Goal: Information Seeking & Learning: Compare options

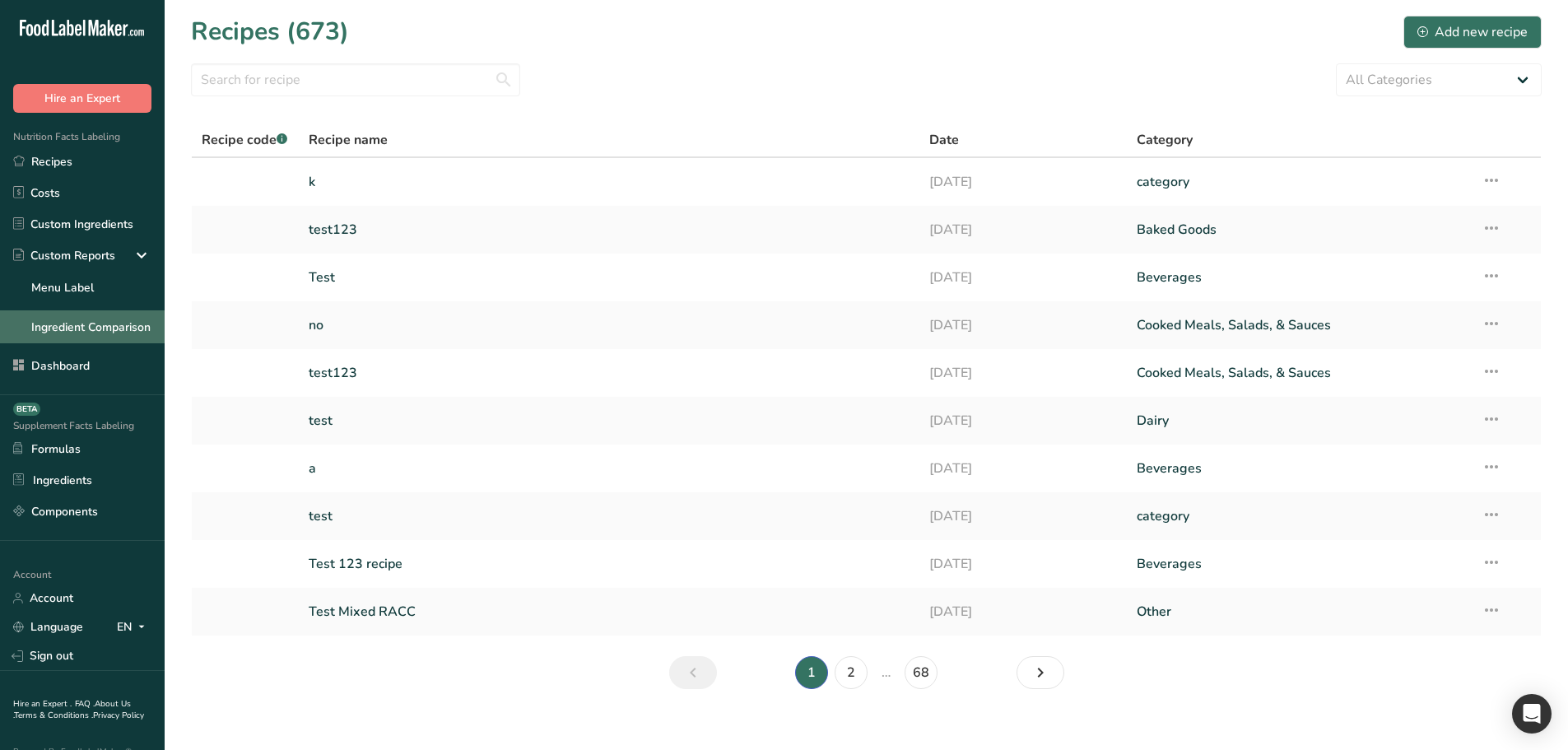
click at [71, 336] on link "Ingredient Comparison" at bounding box center [82, 326] width 165 height 33
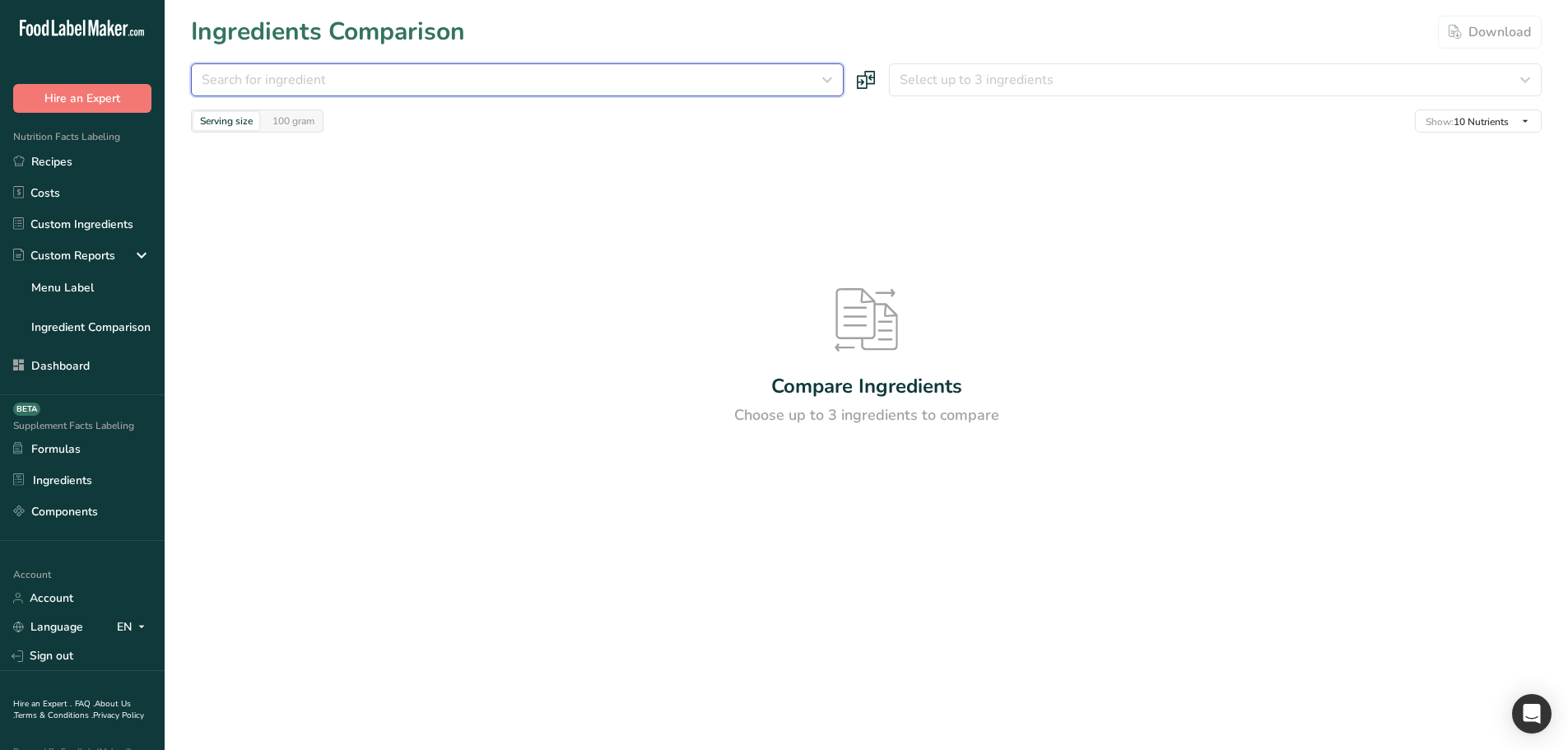
click at [603, 92] on button "Search for ingredient" at bounding box center [517, 80] width 653 height 33
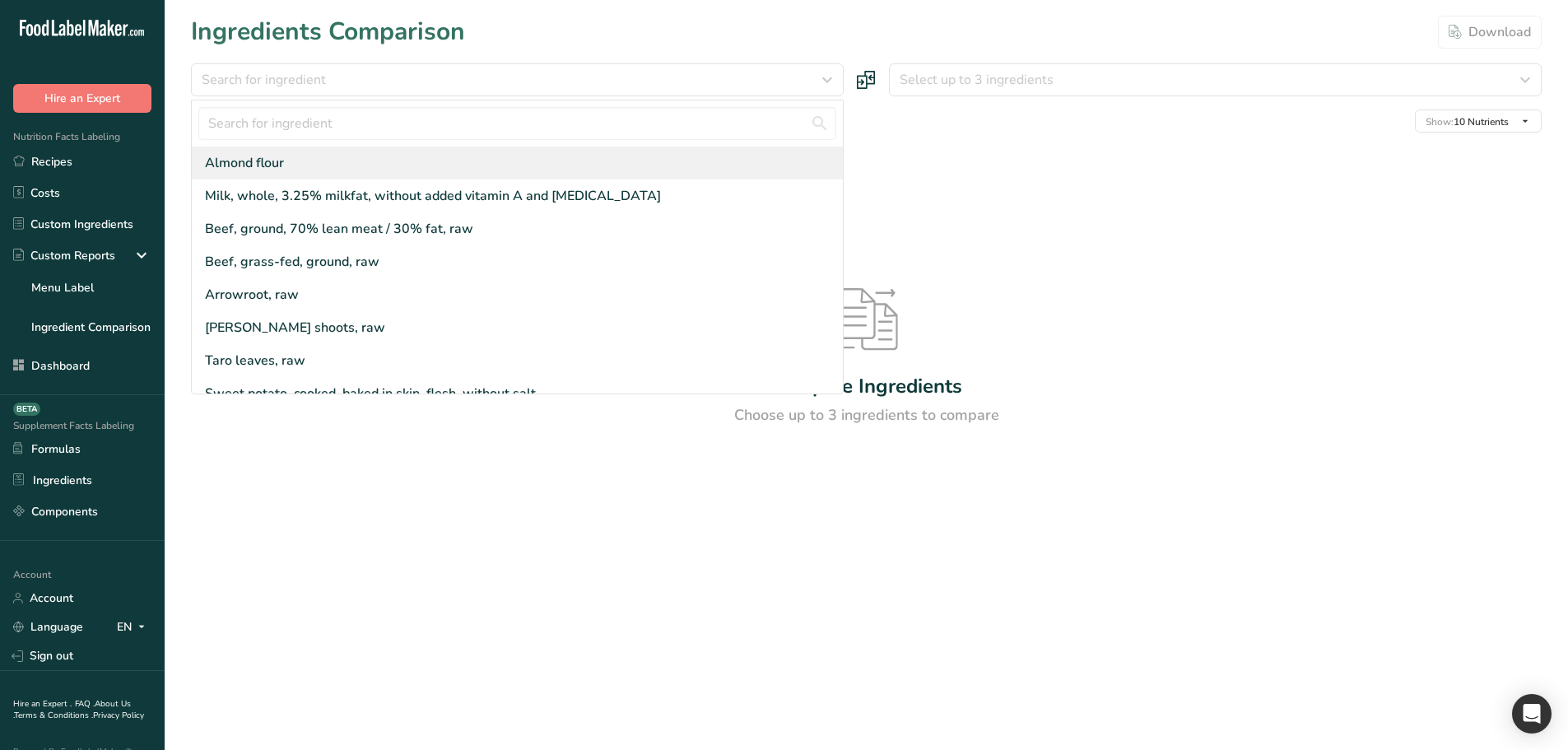
click at [478, 155] on div "Almond flour" at bounding box center [517, 163] width 651 height 33
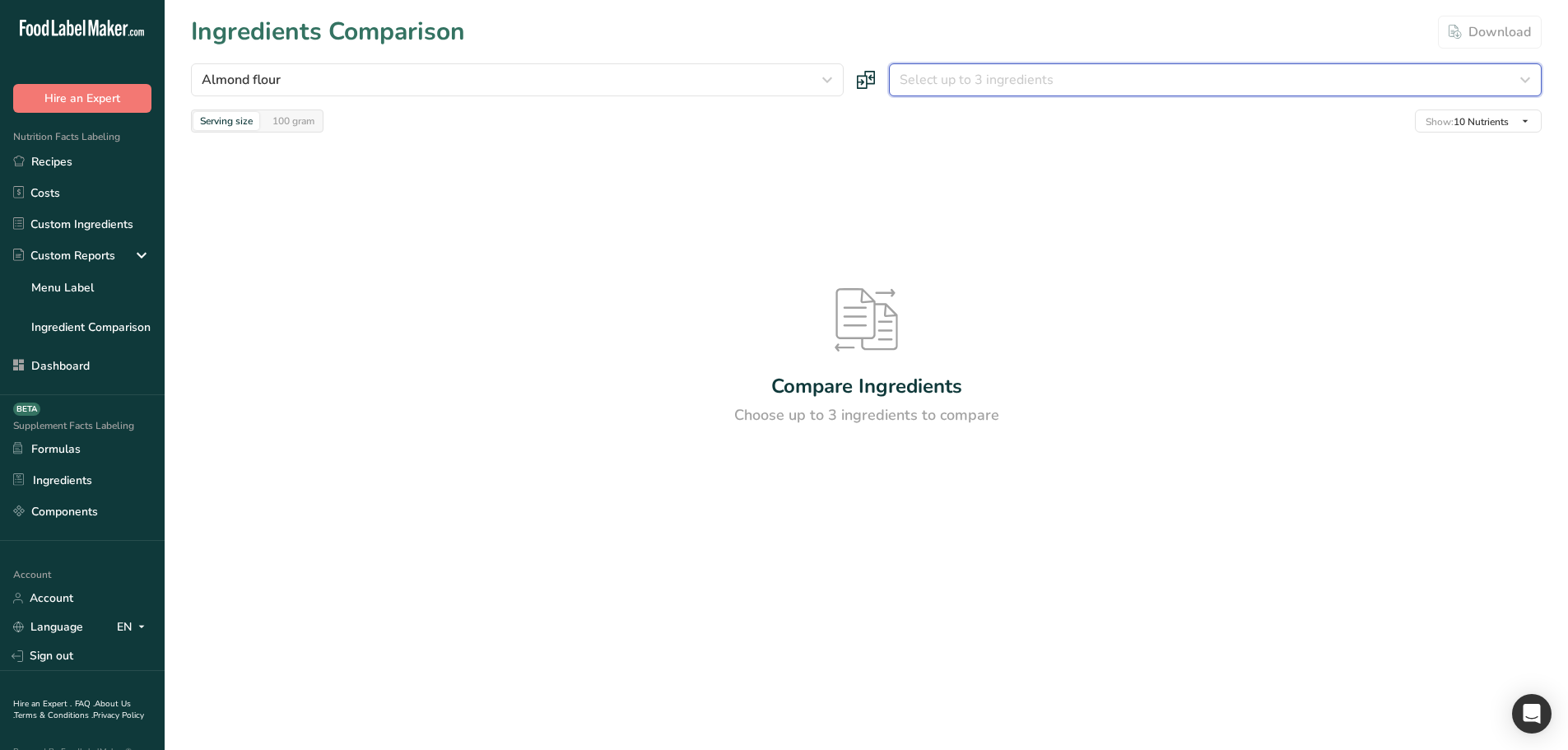
click at [1038, 79] on span "Select up to 3 ingredients" at bounding box center [976, 80] width 154 height 20
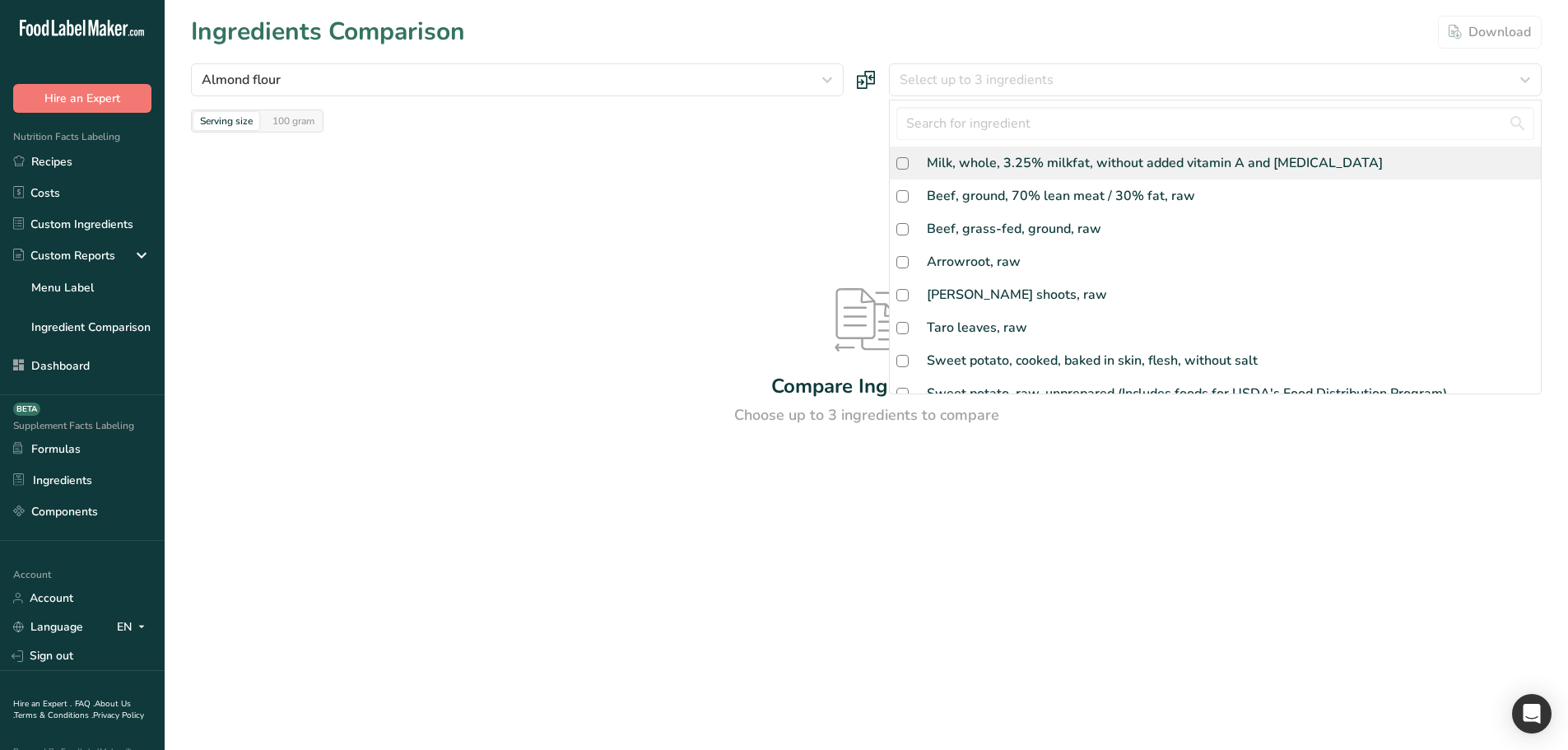
click at [987, 161] on div "Milk, whole, 3.25% milkfat, without added vitamin A and [MEDICAL_DATA]" at bounding box center [1154, 162] width 456 height 20
checkbox input "true"
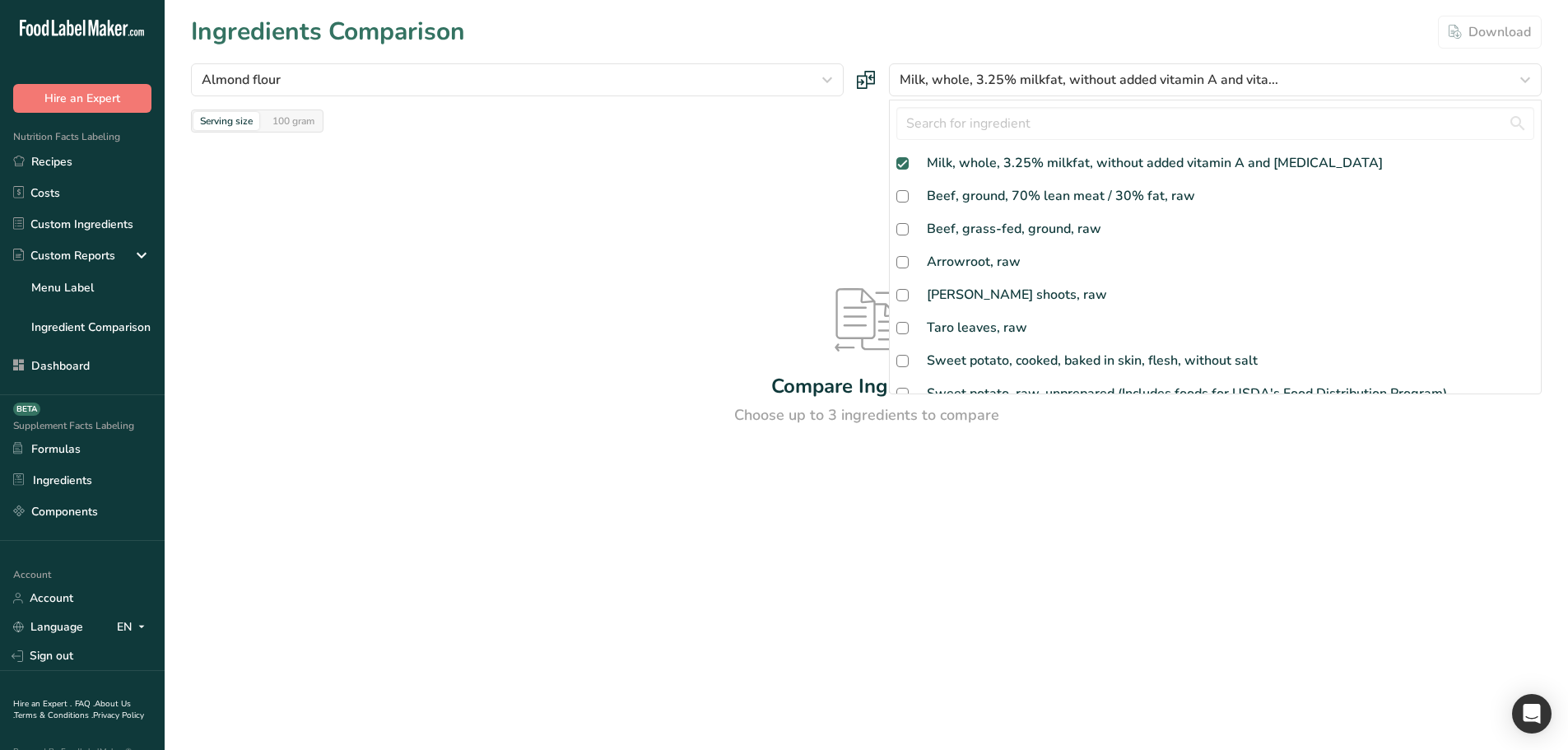
click at [712, 171] on div "Compare Ingredients Choose up to 3 ingredients to compare" at bounding box center [866, 358] width 1351 height 451
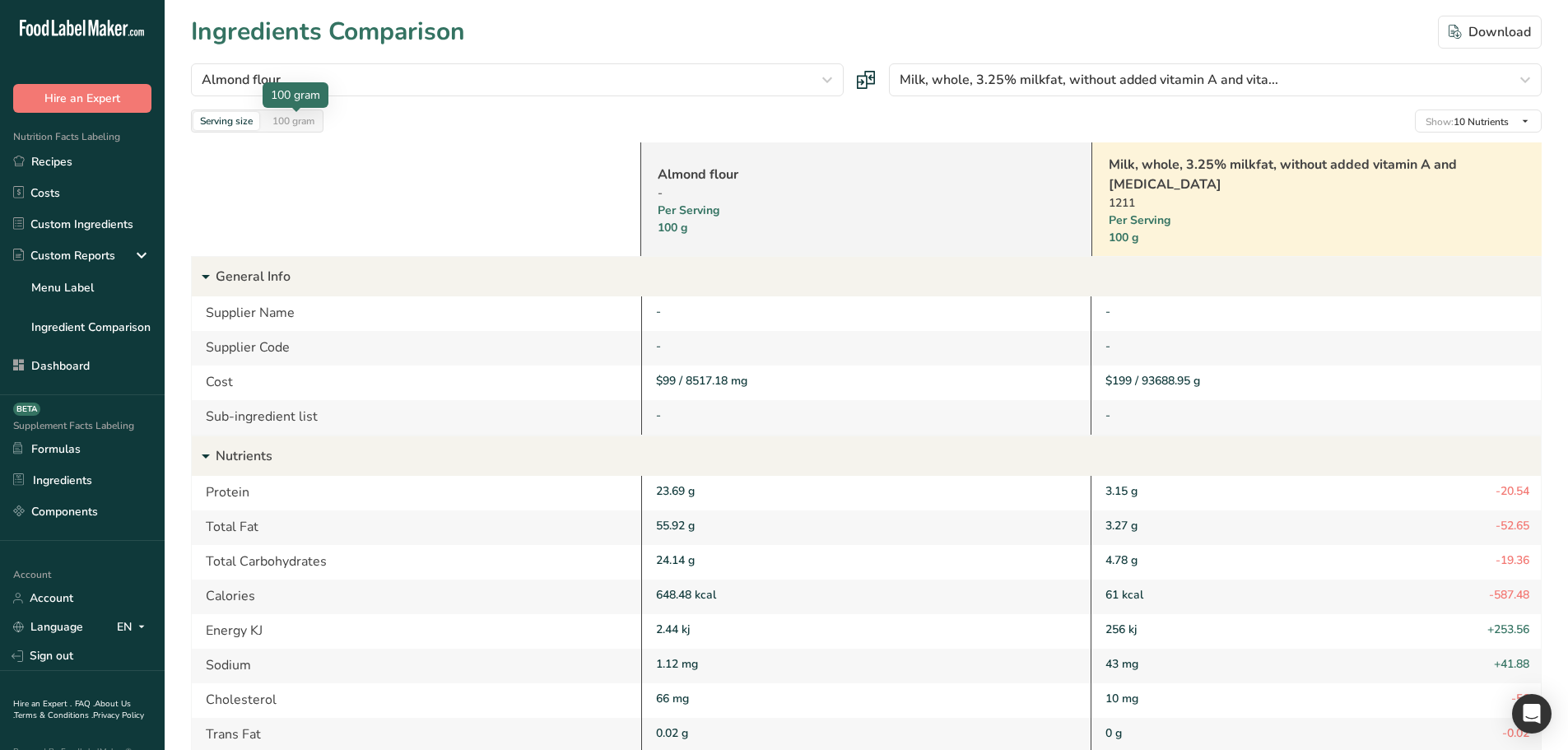
click at [287, 116] on div "100 gram" at bounding box center [293, 121] width 56 height 18
click at [91, 158] on link "Recipes" at bounding box center [82, 161] width 165 height 31
drag, startPoint x: 1499, startPoint y: 478, endPoint x: 1503, endPoint y: 567, distance: 89.1
click at [1503, 567] on div "Protein 23.69 g 3.15 g -20.54 Total Fat 55.92 g 3.27 g -52.65 Total Carbohydrat…" at bounding box center [866, 648] width 1349 height 345
click at [1499, 524] on span "-52.65" at bounding box center [1512, 526] width 34 height 20
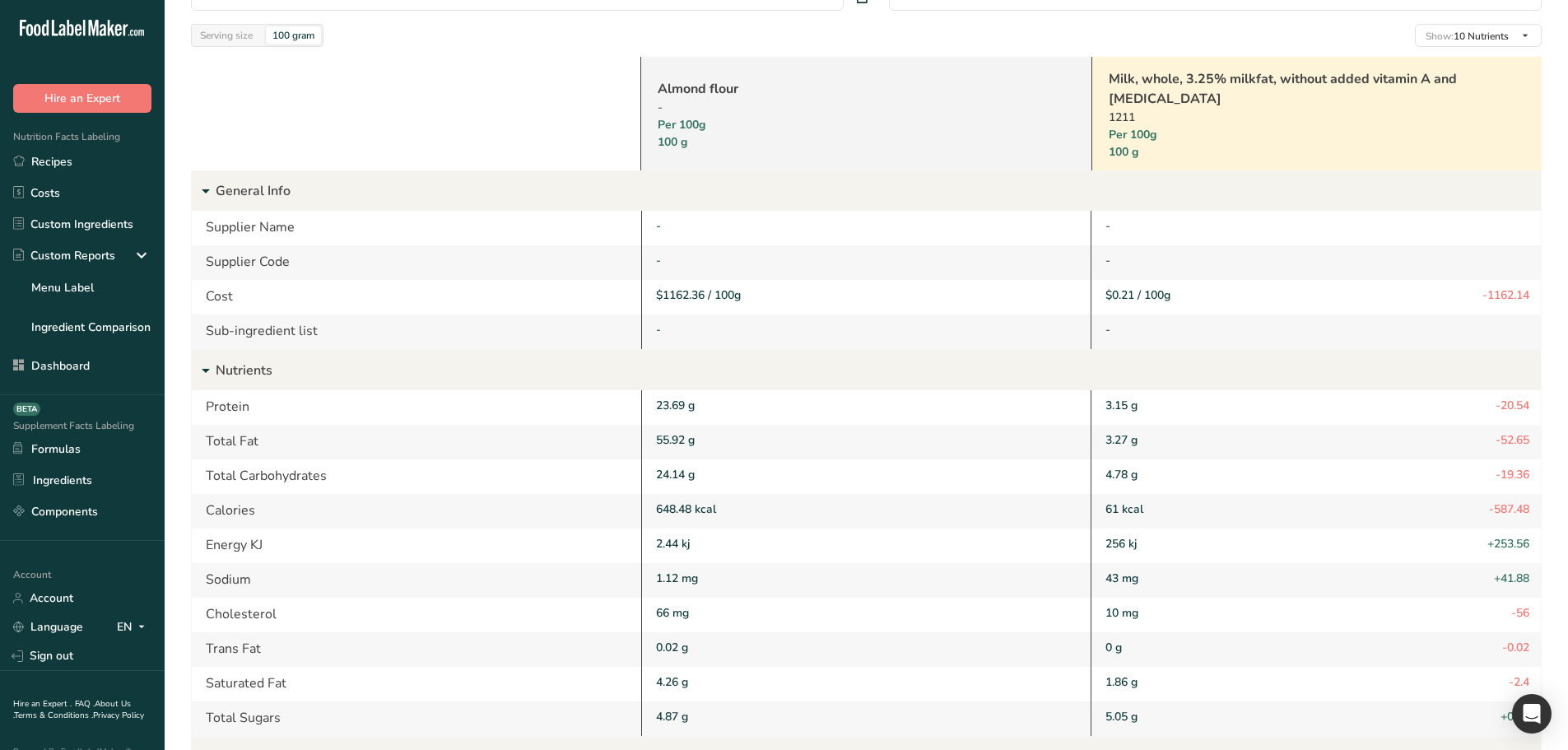
scroll to position [87, 0]
drag, startPoint x: 1488, startPoint y: 411, endPoint x: 1526, endPoint y: 409, distance: 38.1
click at [1526, 409] on div "3.15 g -20.54" at bounding box center [1315, 406] width 451 height 35
click at [265, 365] on p "Nutrients" at bounding box center [878, 370] width 1325 height 40
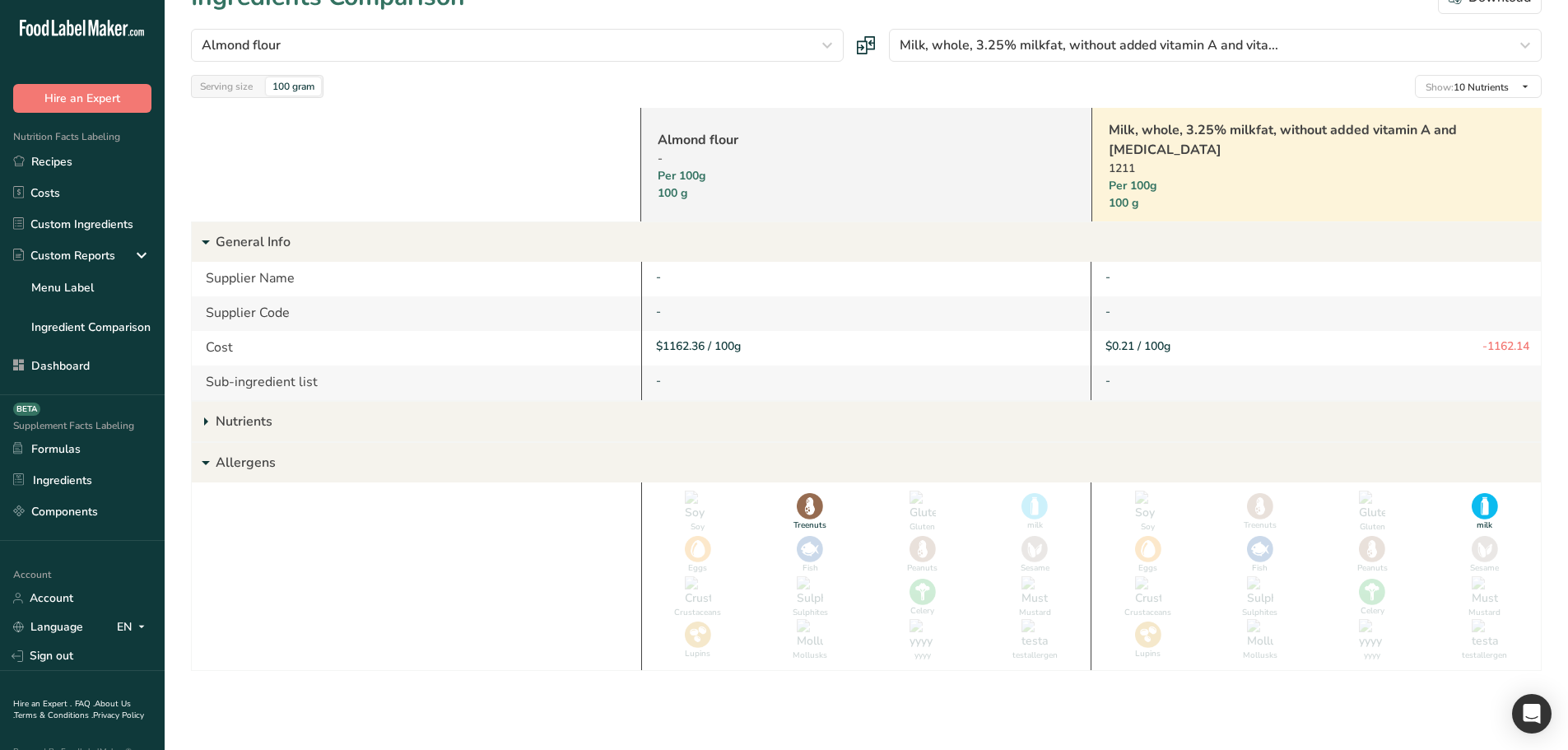
click at [221, 416] on p "Nutrients" at bounding box center [878, 422] width 1325 height 40
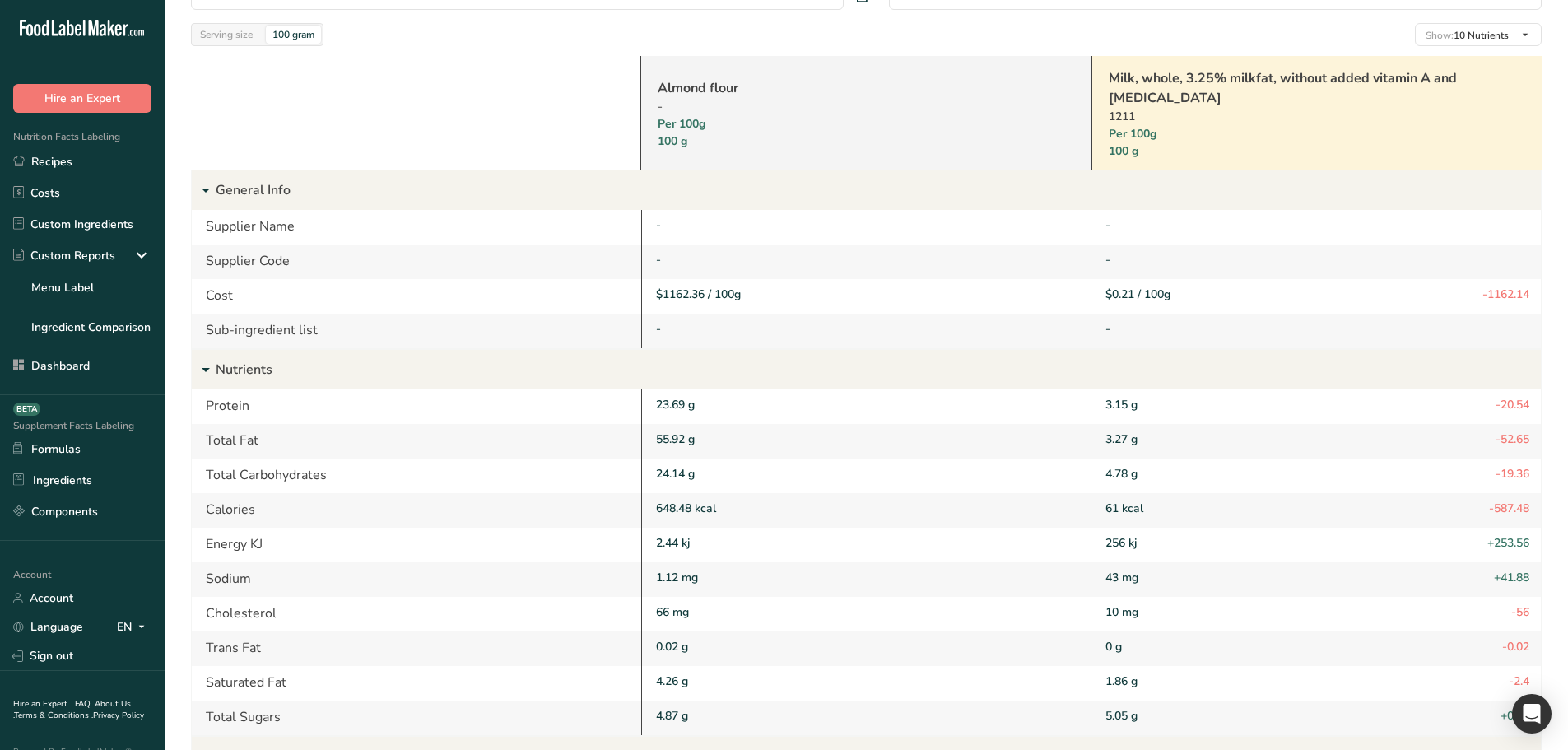
click at [247, 365] on p "Nutrients" at bounding box center [878, 370] width 1325 height 40
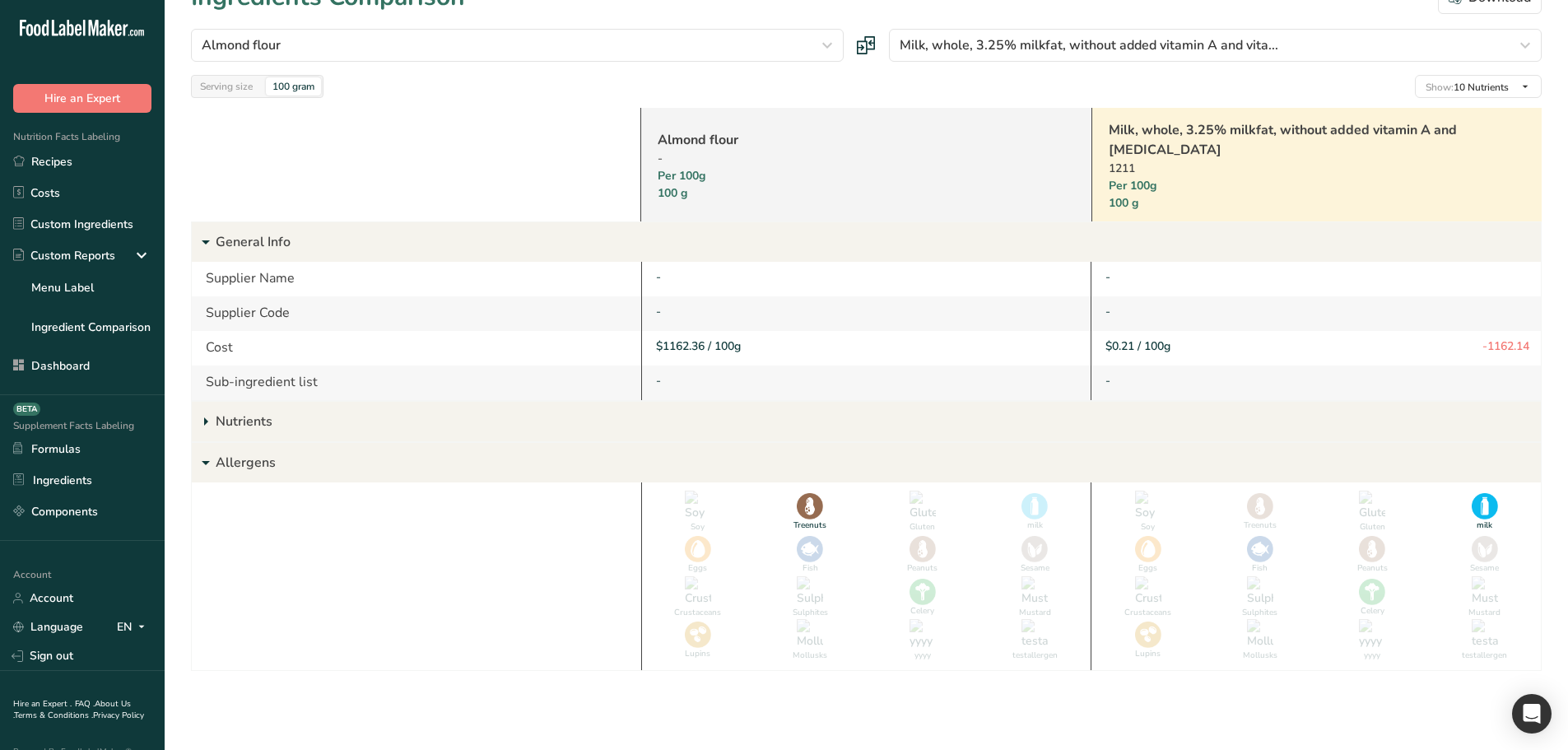
click at [244, 422] on p "Nutrients" at bounding box center [878, 422] width 1325 height 40
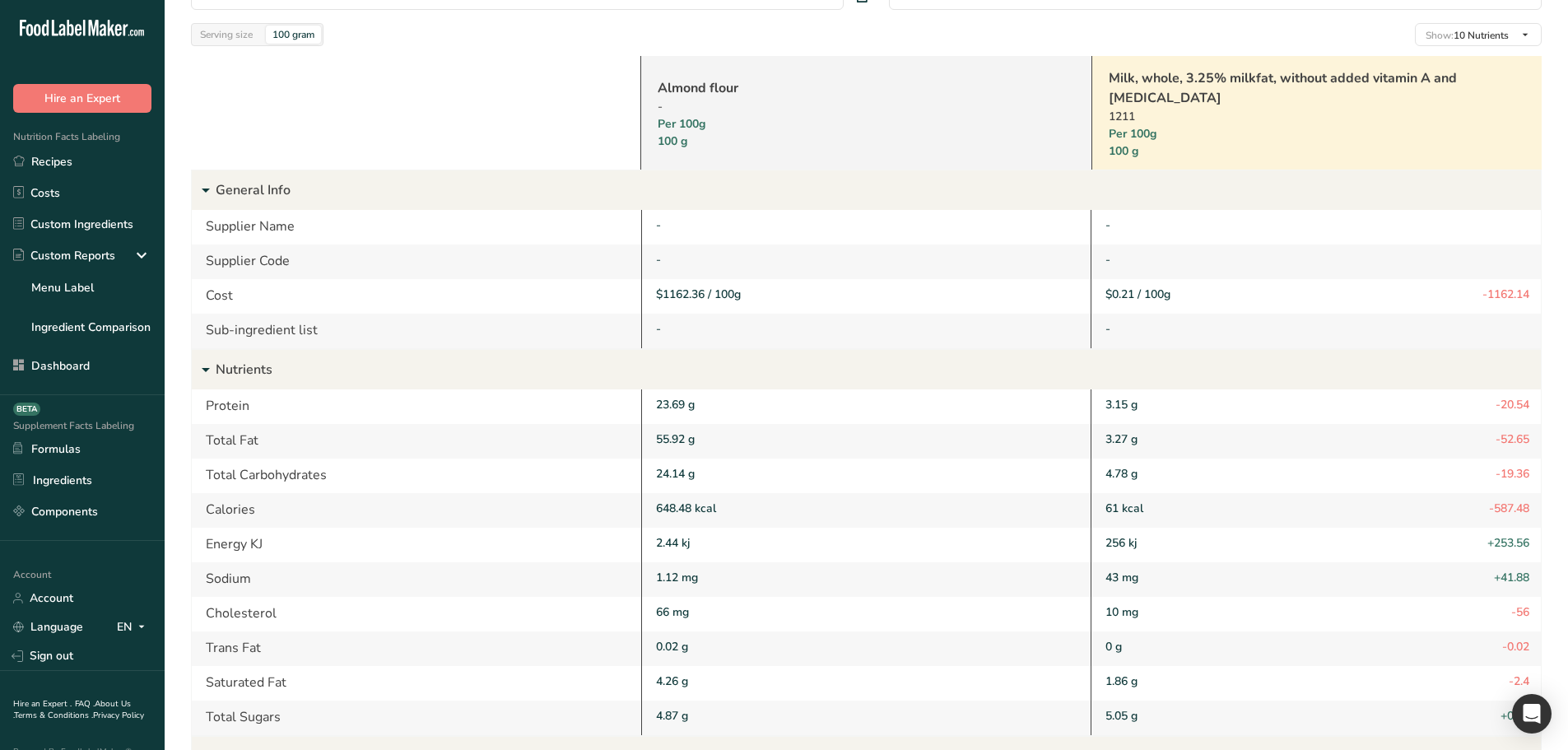
click at [244, 372] on p "Nutrients" at bounding box center [878, 370] width 1325 height 40
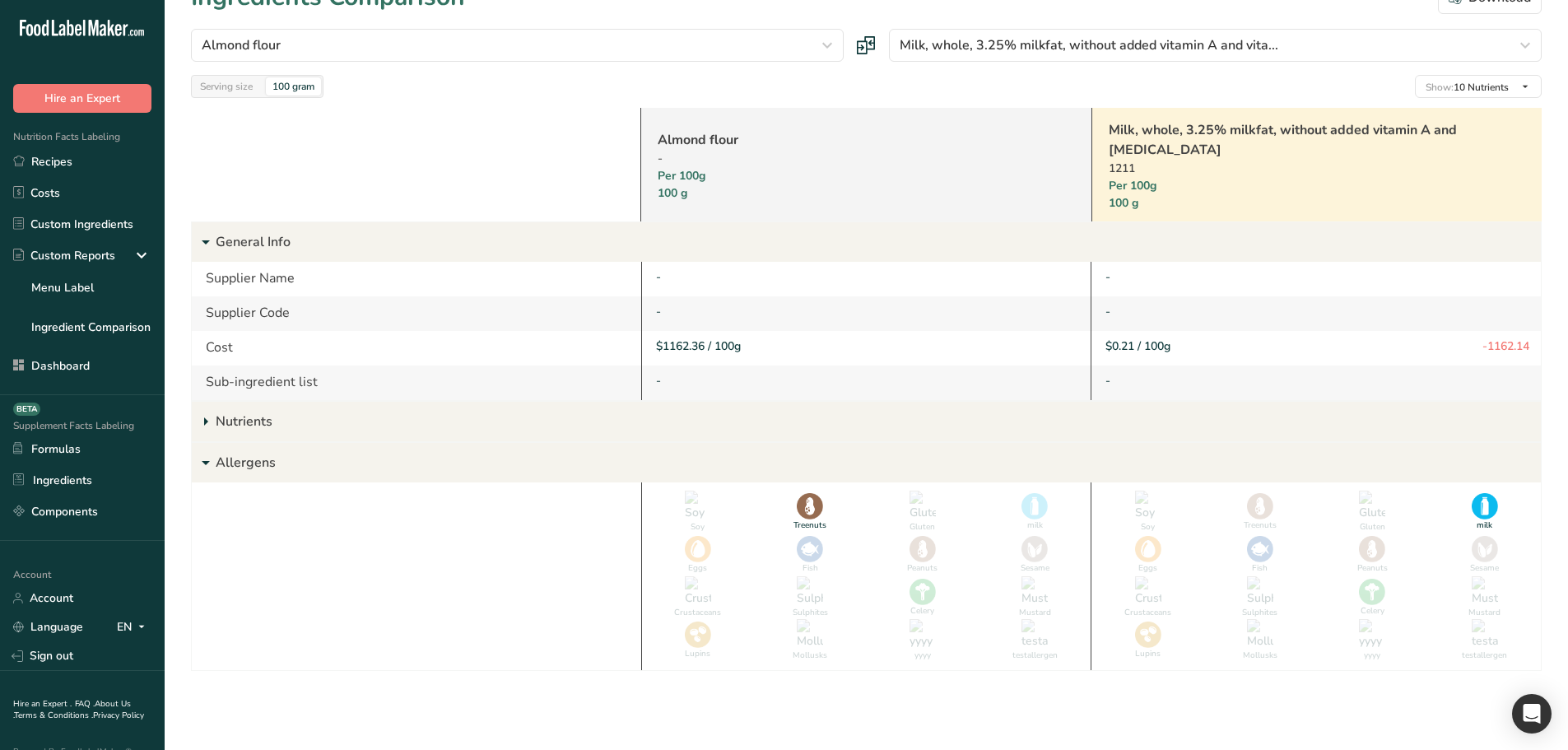
click at [257, 424] on p "Nutrients" at bounding box center [878, 422] width 1325 height 40
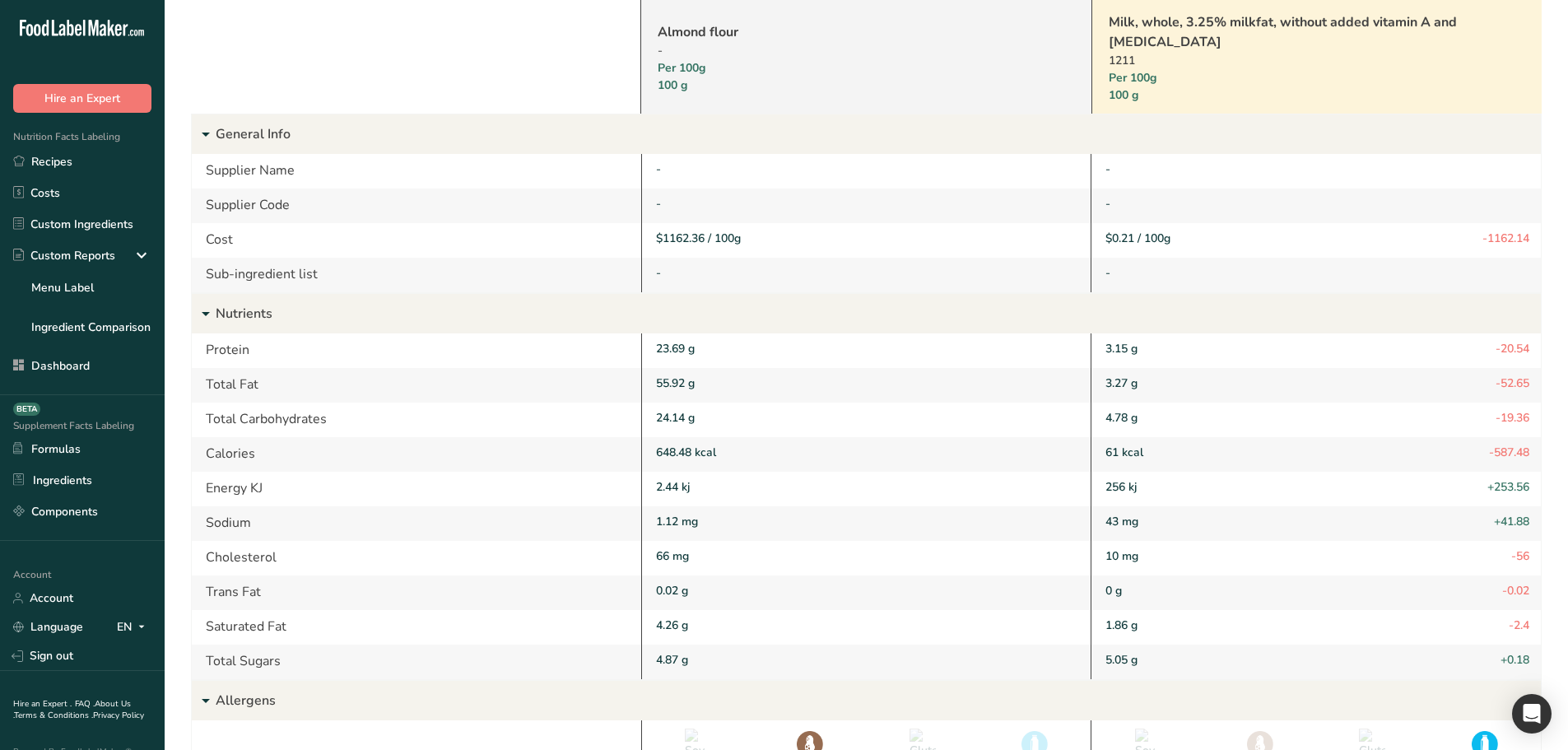
scroll to position [0, 0]
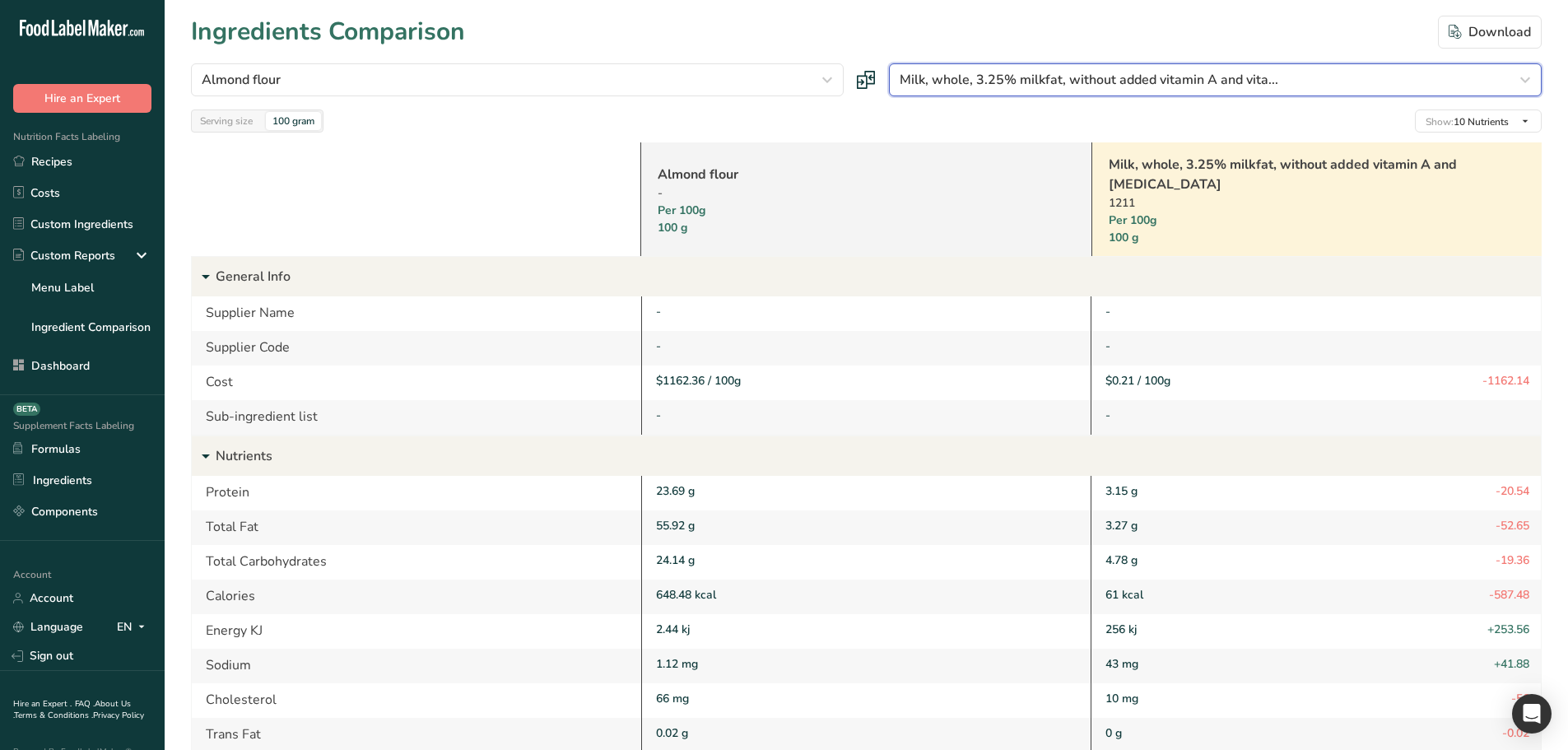
click at [1211, 90] on button "Milk, whole, 3.25% milkfat, without added vitamin A and vita..." at bounding box center [1216, 80] width 653 height 33
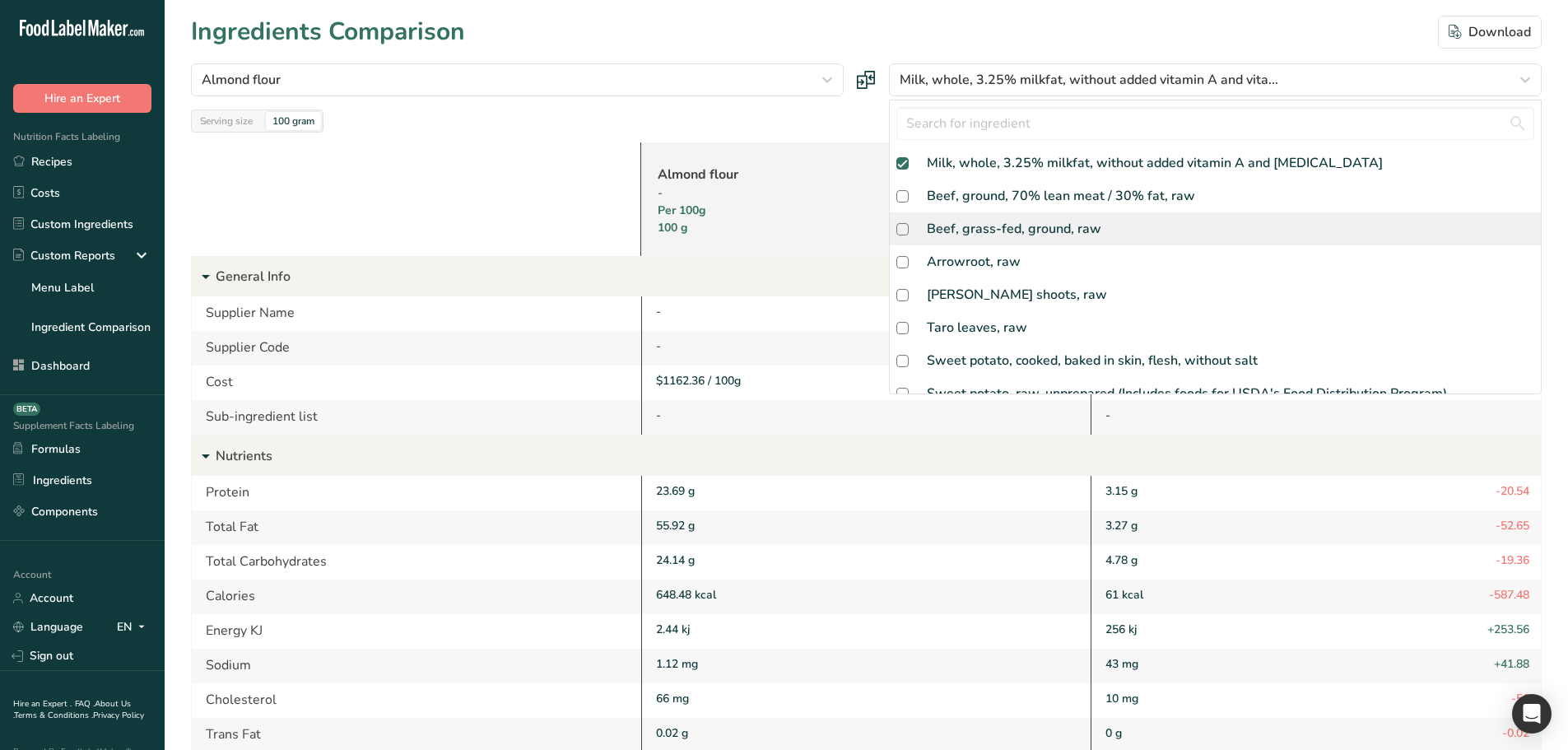
click at [1044, 234] on div "Beef, grass-fed, ground, raw" at bounding box center [1013, 228] width 175 height 20
checkbox input "true"
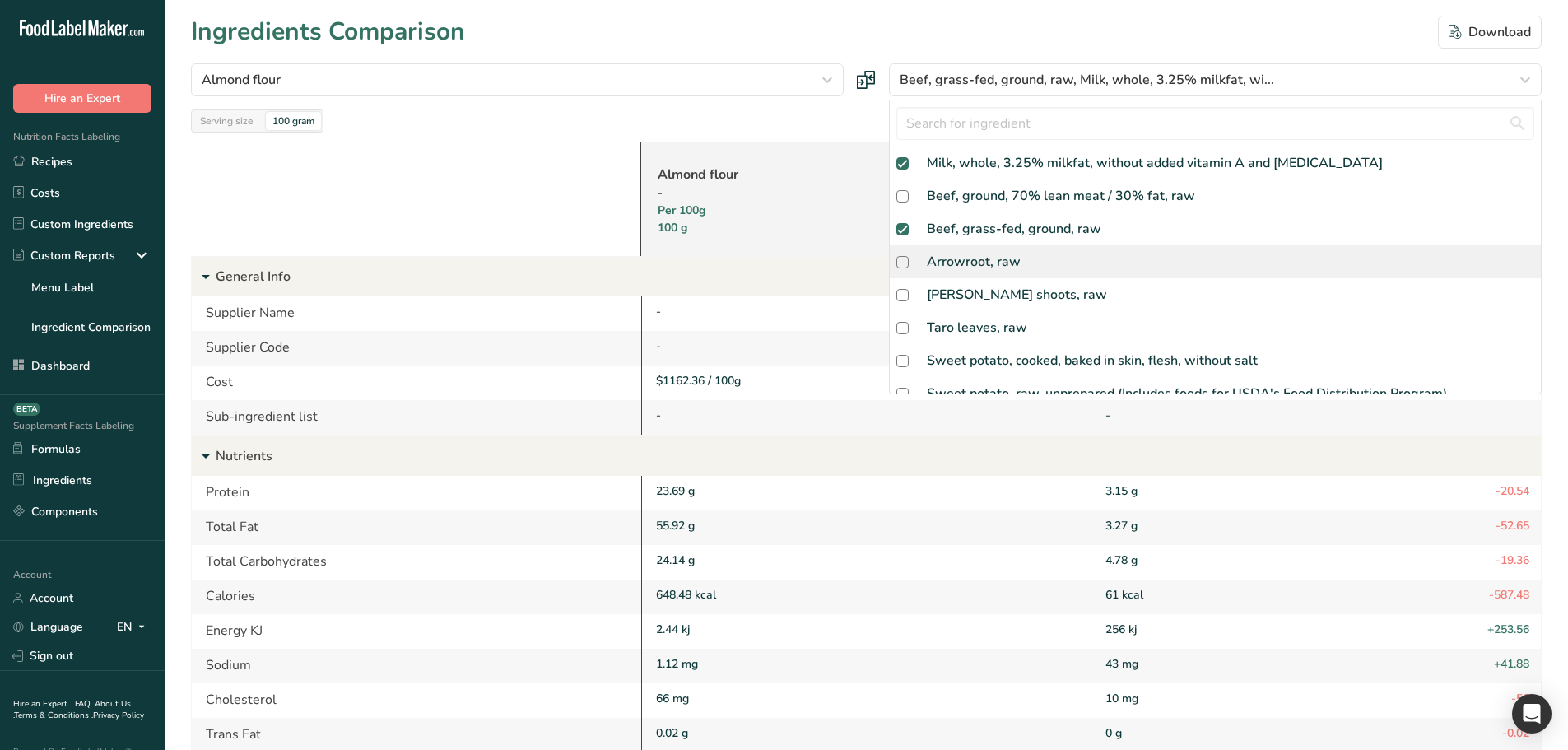
click at [1034, 261] on div "Arrowroot, raw" at bounding box center [1216, 261] width 651 height 33
checkbox input "true"
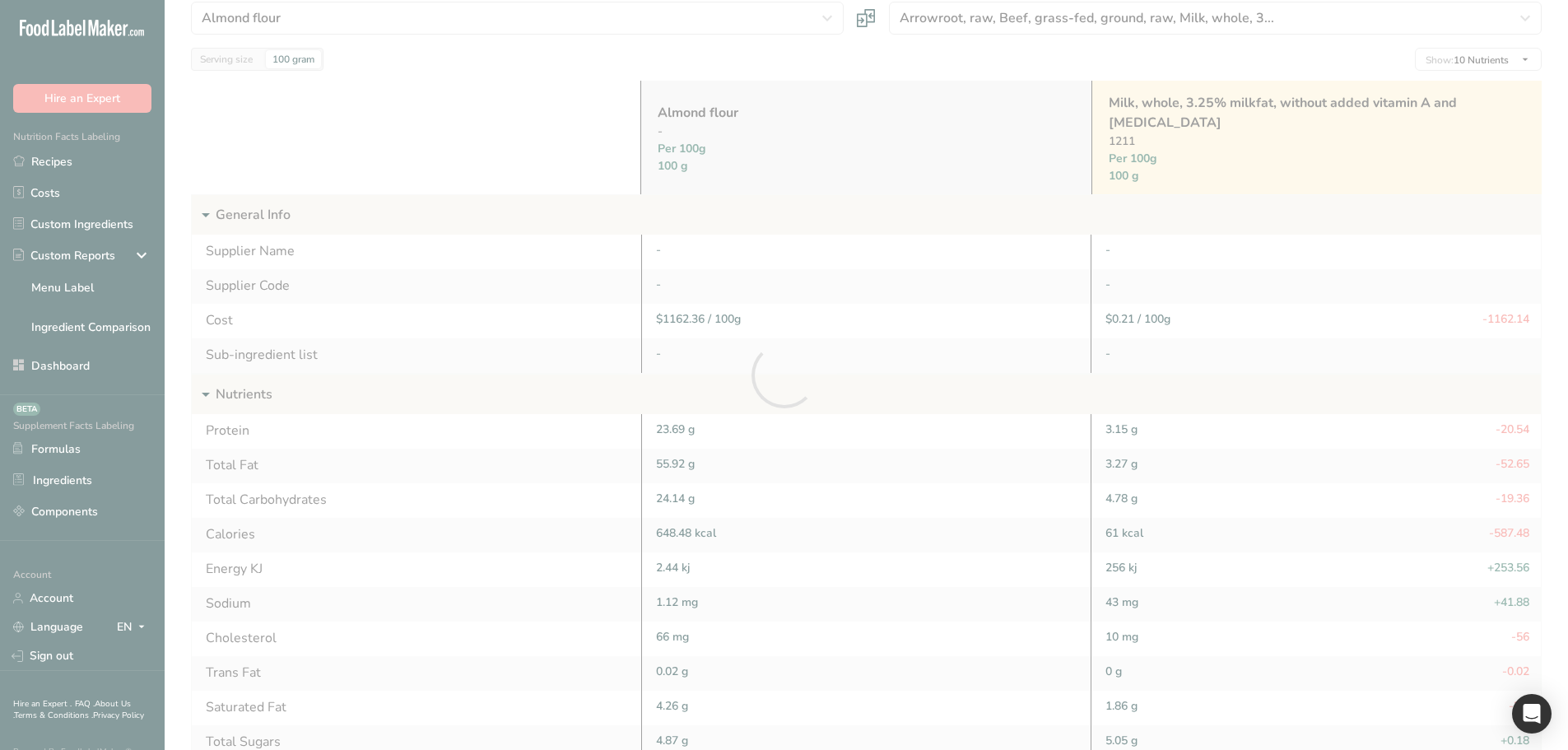
scroll to position [63, 0]
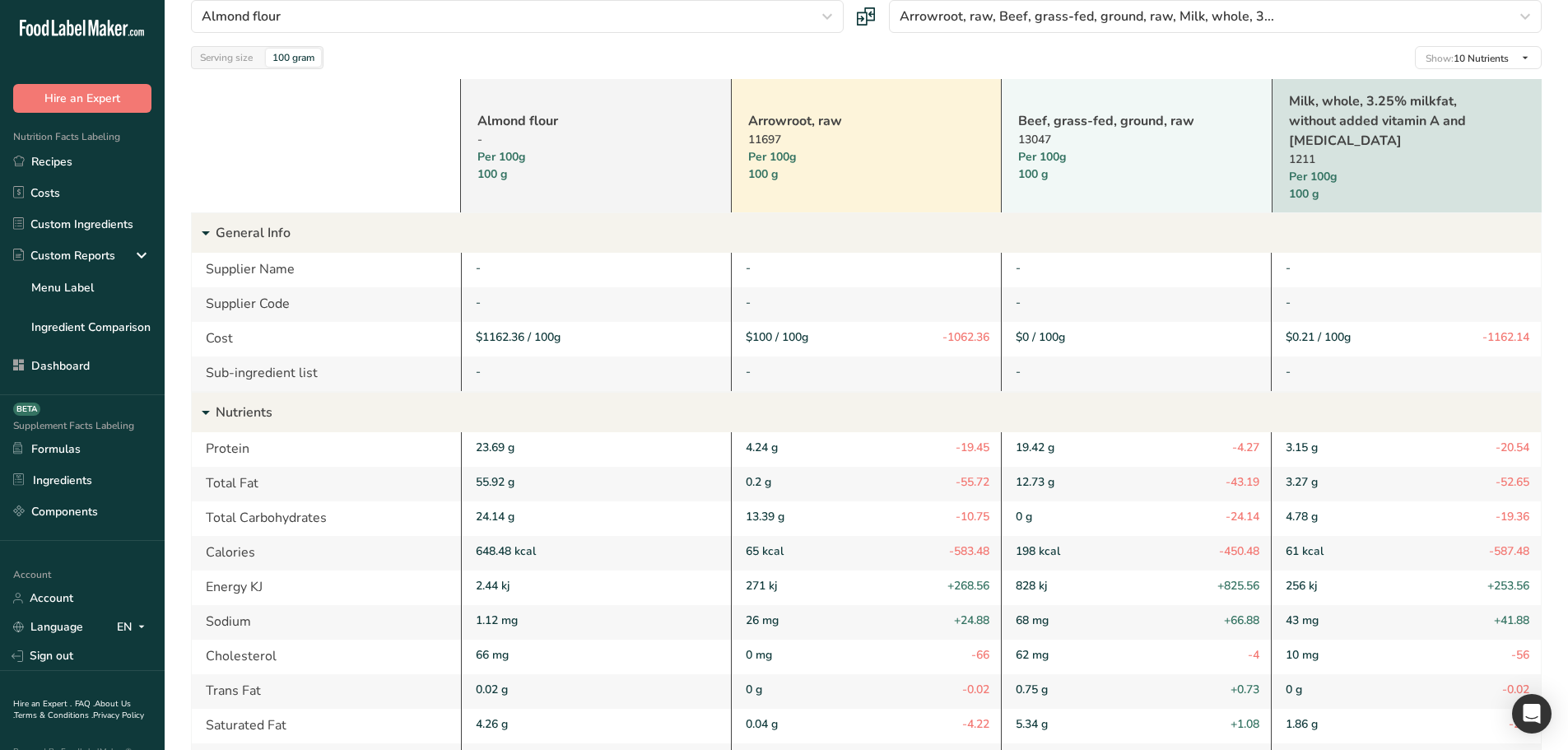
drag, startPoint x: 937, startPoint y: 345, endPoint x: 989, endPoint y: 341, distance: 52.2
click at [989, 341] on div "$100 / 100g -1062.36" at bounding box center [866, 339] width 270 height 35
click at [989, 341] on span "-1062.36" at bounding box center [965, 337] width 47 height 17
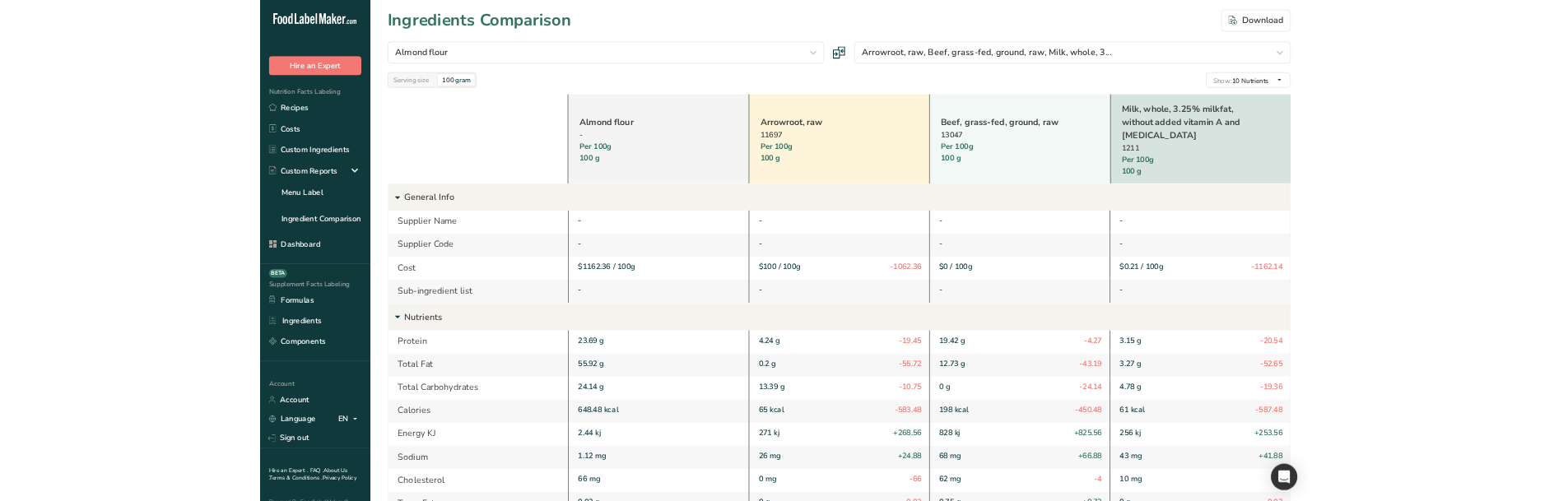
scroll to position [0, 0]
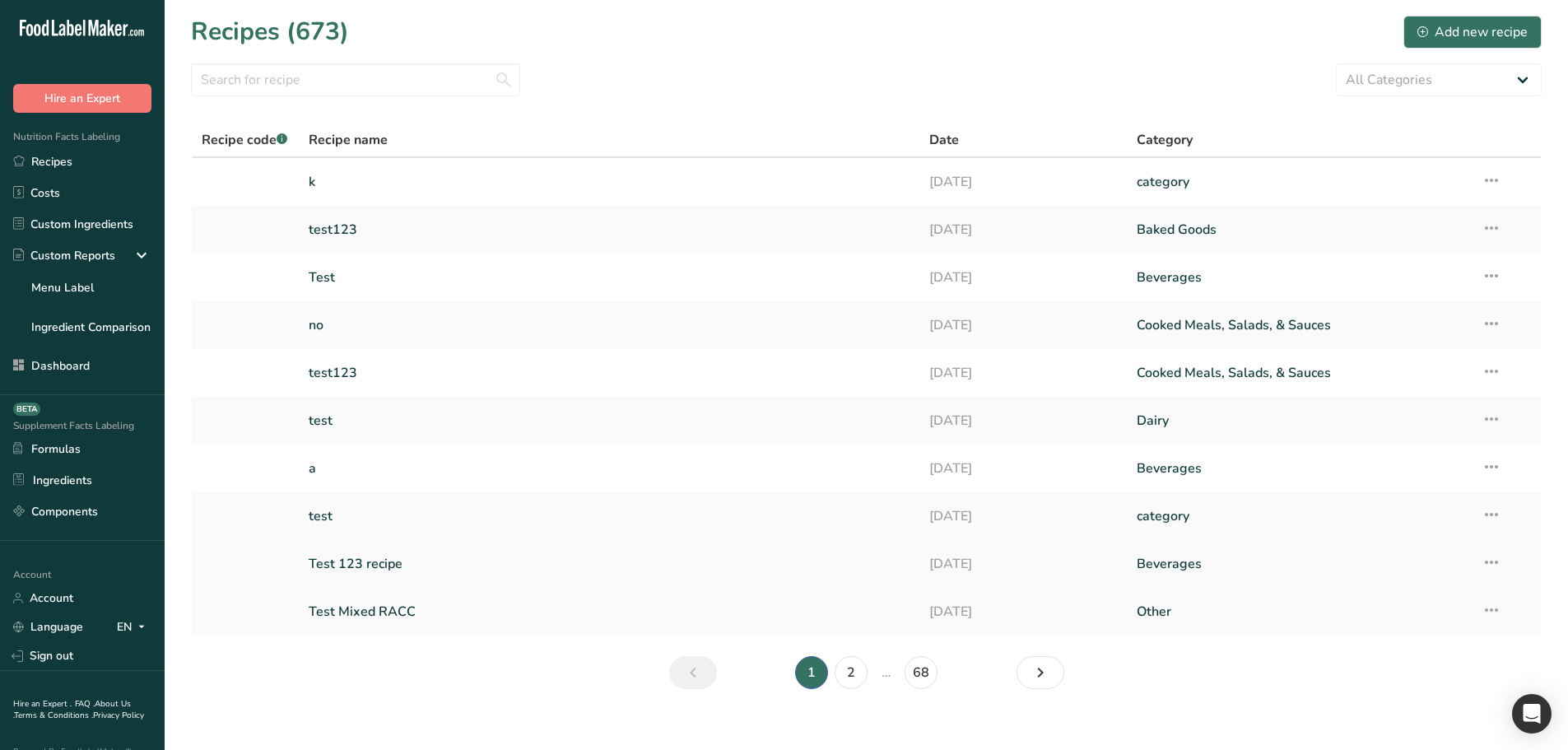
click at [302, 543] on td "Test 123 recipe" at bounding box center [609, 563] width 622 height 48
click at [344, 518] on link "test" at bounding box center [609, 516] width 602 height 35
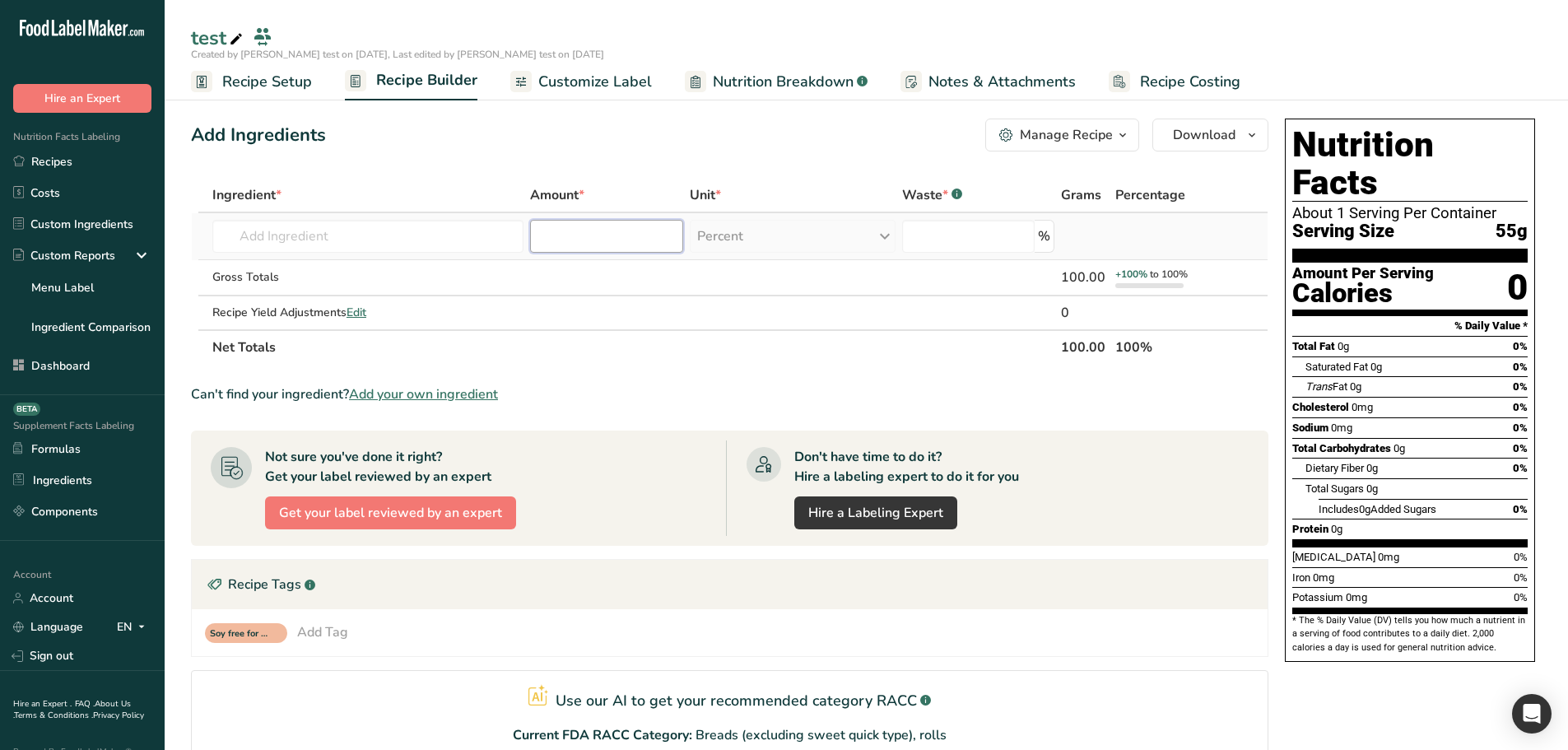
click at [568, 234] on input "number" at bounding box center [606, 236] width 153 height 33
click at [433, 244] on input "text" at bounding box center [368, 236] width 311 height 33
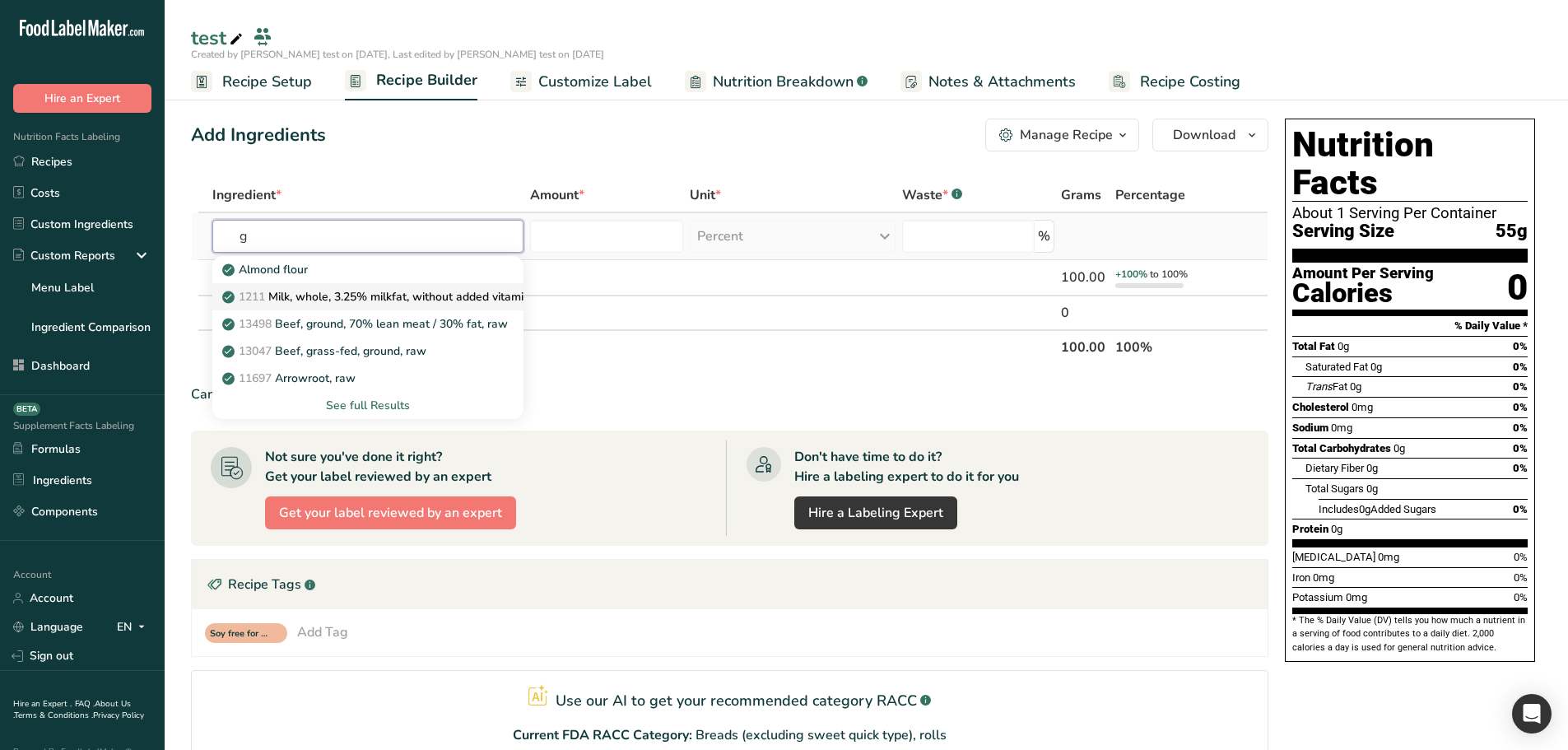
type input "g"
click at [329, 287] on link "1211 Milk, whole, 3.25% milkfat, without added vitamin A and [MEDICAL_DATA]" at bounding box center [368, 296] width 311 height 27
type input "Milk, whole, 3.25% milkfat, without added vitamin A and [MEDICAL_DATA]"
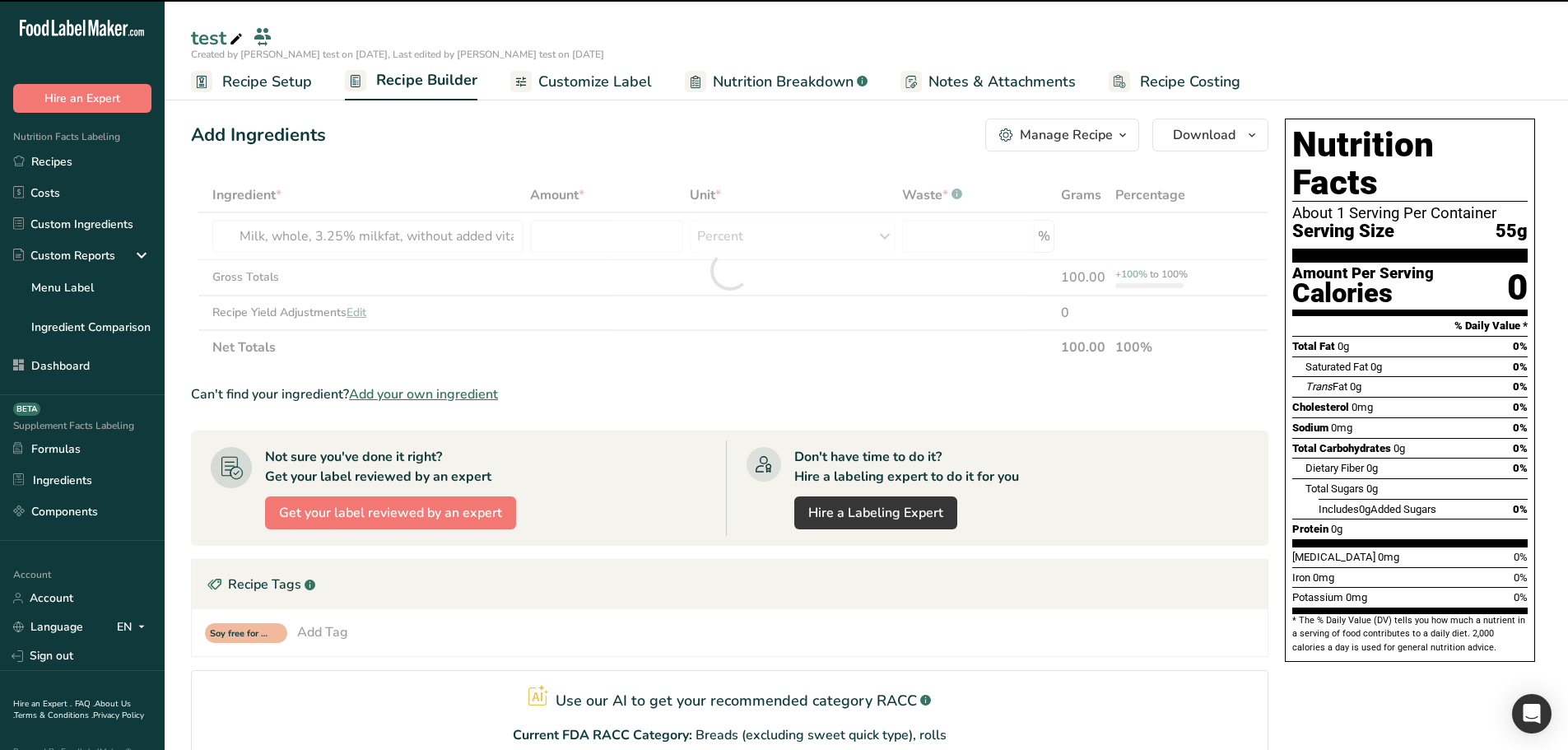
type input "0"
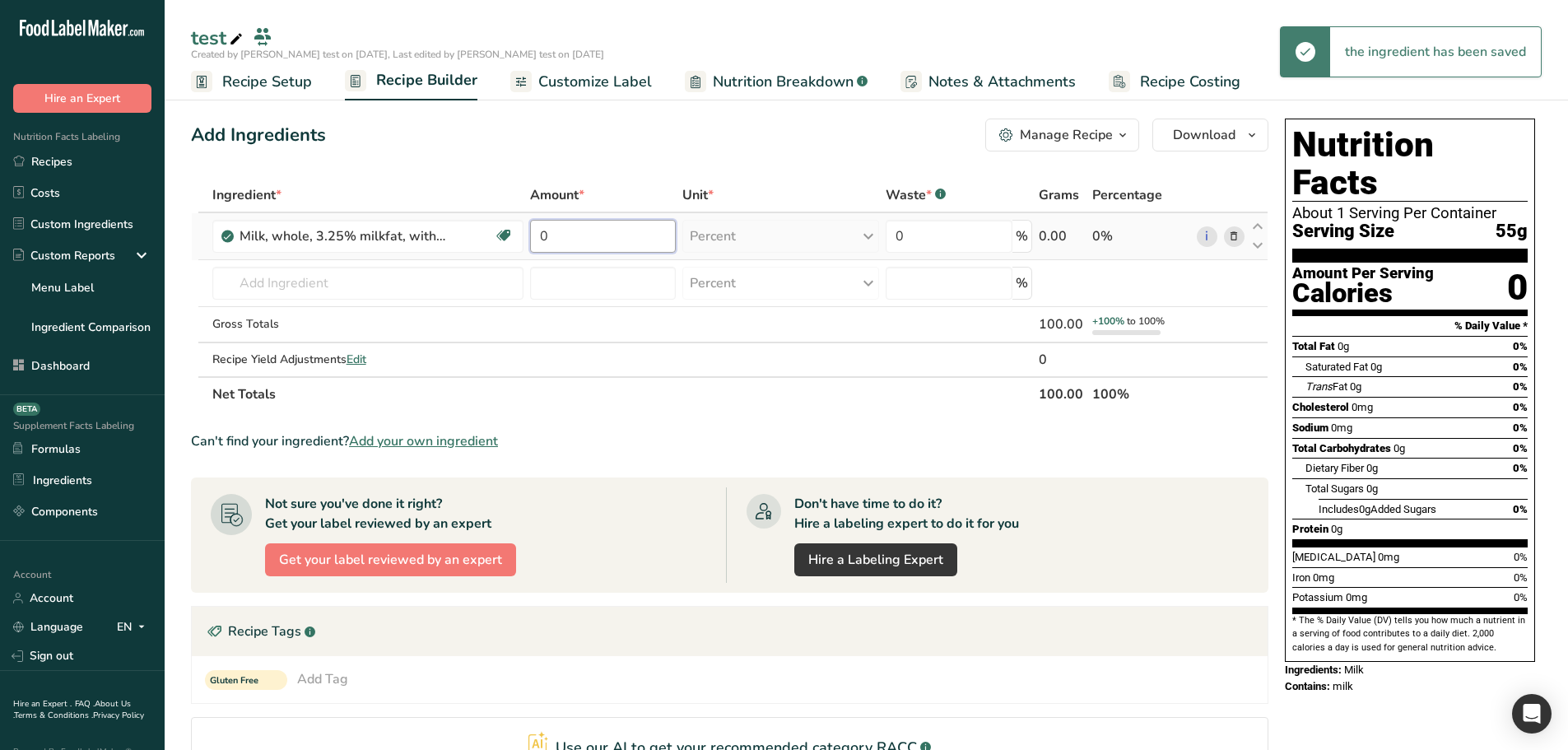
click at [598, 237] on input "0" at bounding box center [603, 236] width 146 height 33
click at [583, 135] on div "Add Ingredients Manage Recipe Delete Recipe Duplicate Recipe Scale Recipe Save …" at bounding box center [729, 135] width 1077 height 33
drag, startPoint x: 562, startPoint y: 239, endPoint x: 526, endPoint y: 237, distance: 36.1
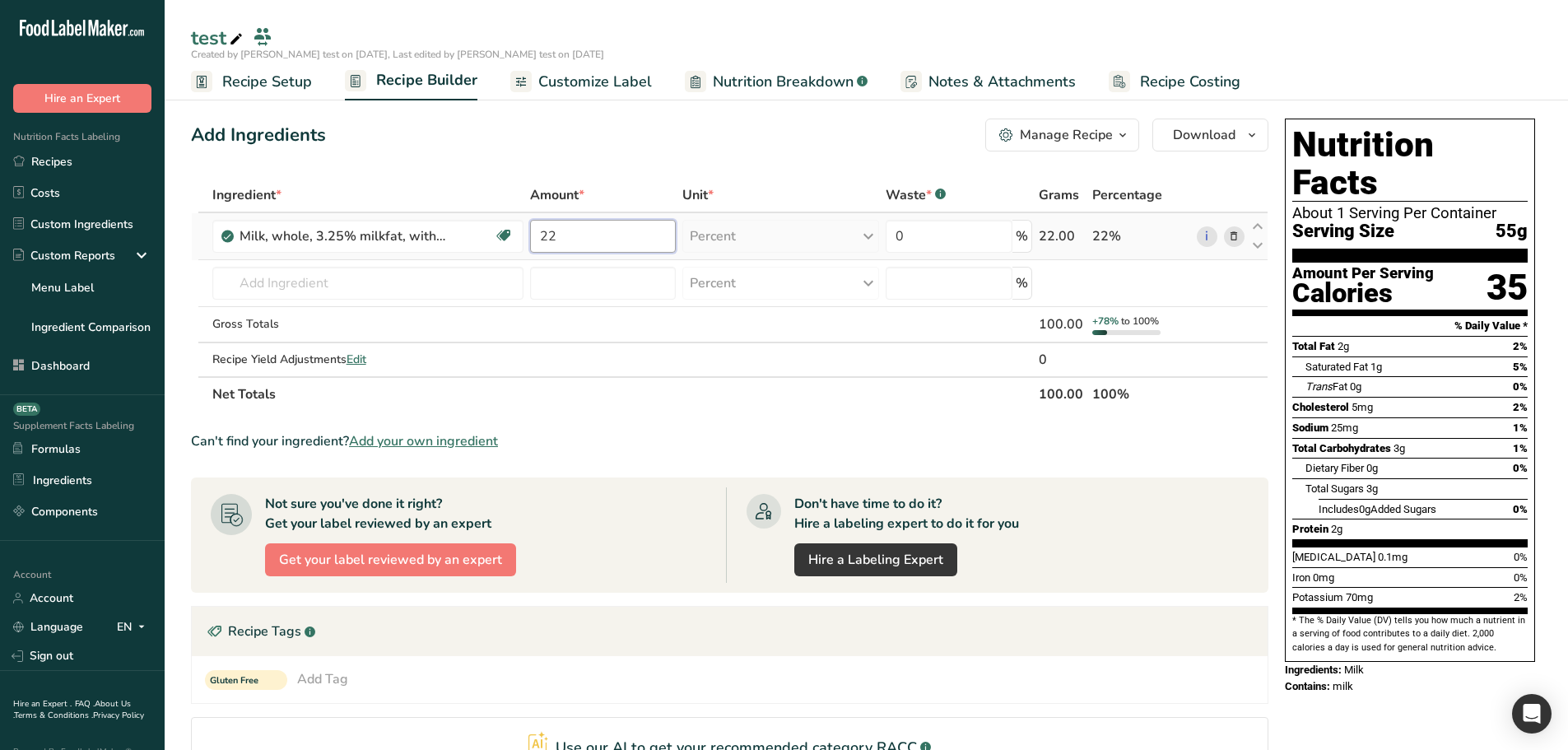
click at [527, 237] on td "22" at bounding box center [603, 237] width 152 height 47
type input "90"
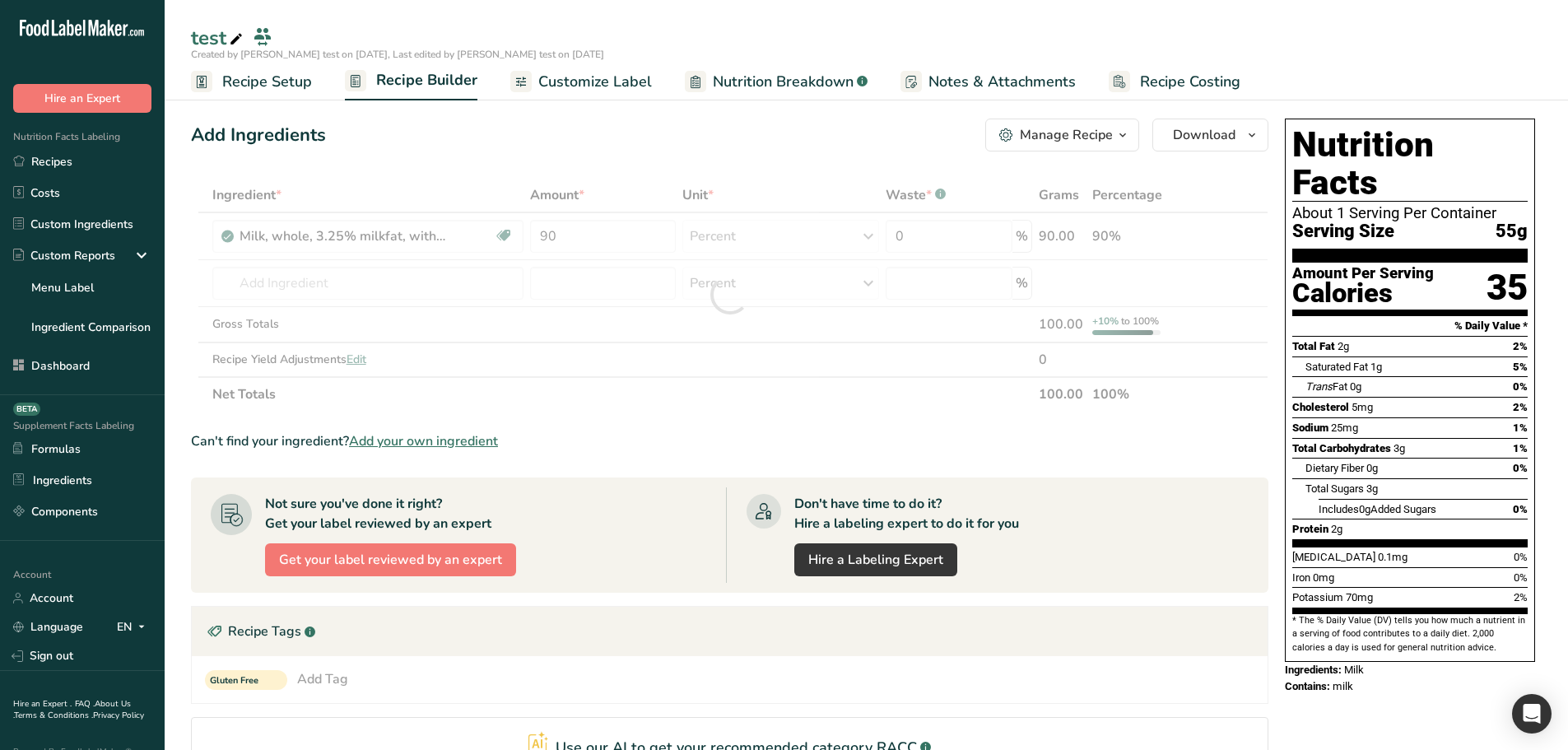
drag, startPoint x: 674, startPoint y: 170, endPoint x: 754, endPoint y: 200, distance: 85.4
click at [675, 170] on div "Add Ingredients Manage Recipe Delete Recipe Duplicate Recipe Scale Recipe Save …" at bounding box center [735, 569] width 1087 height 913
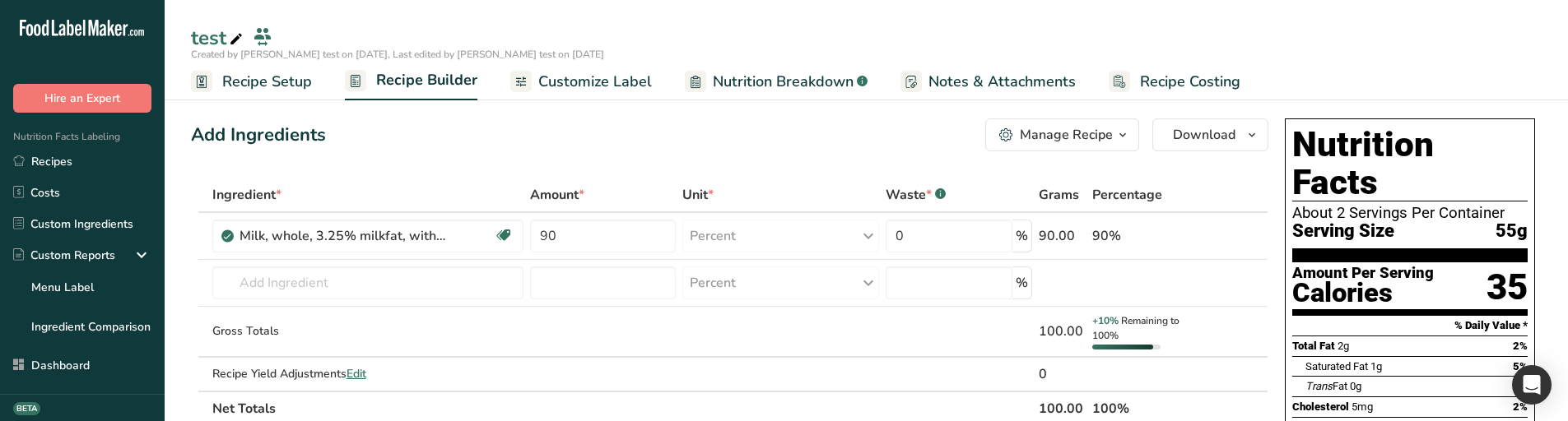
click at [1069, 122] on button "Manage Recipe" at bounding box center [1062, 135] width 154 height 33
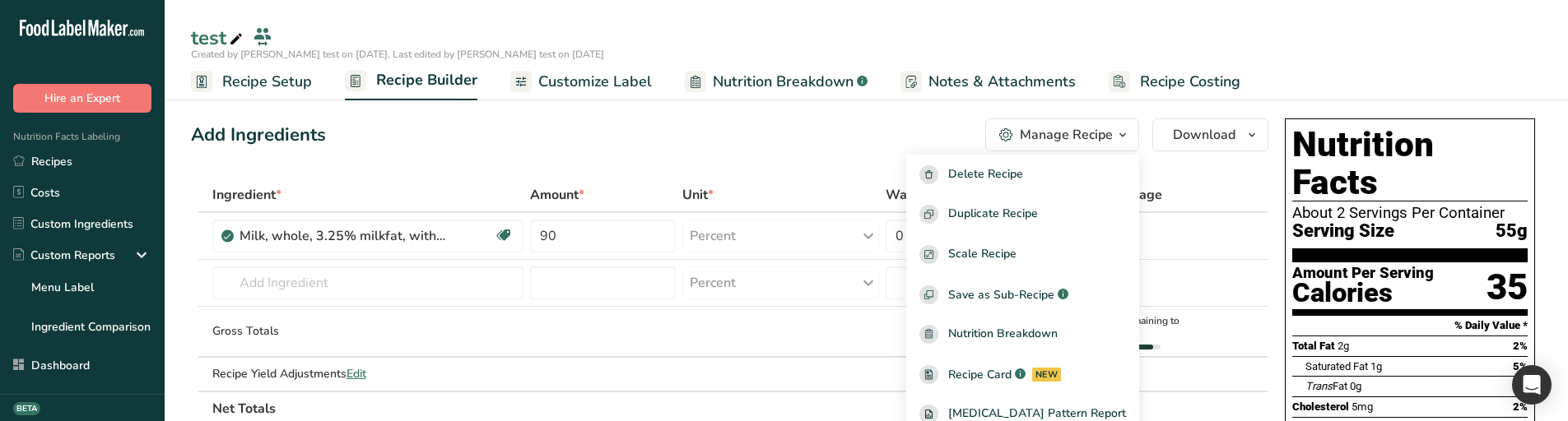
click at [901, 128] on div "Add Ingredients Manage Recipe Delete Recipe Duplicate Recipe Scale Recipe Save …" at bounding box center [729, 135] width 1077 height 33
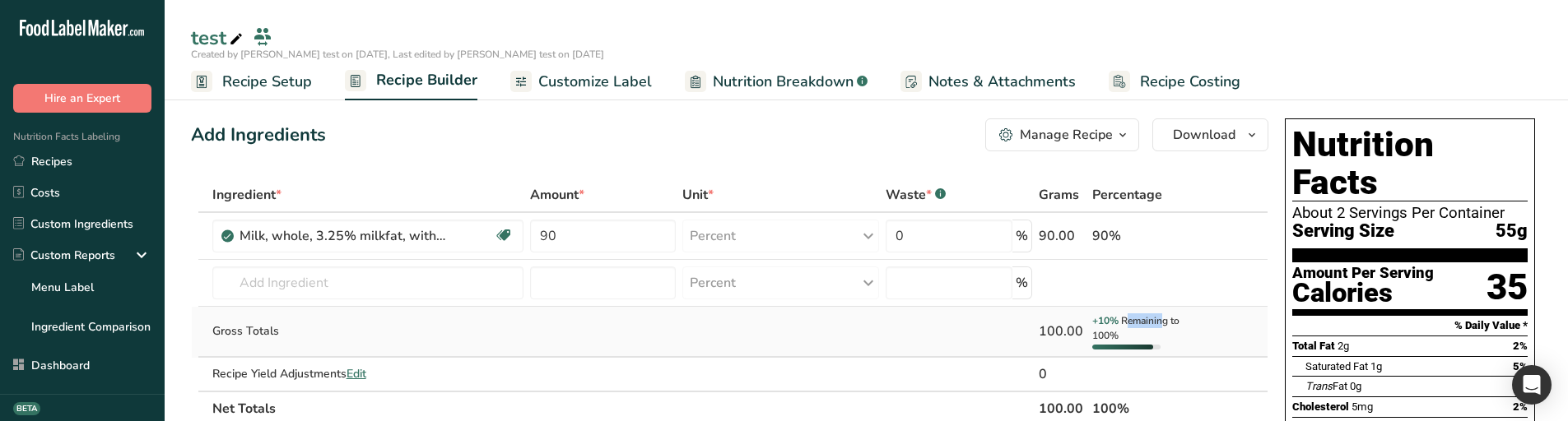
drag, startPoint x: 1127, startPoint y: 321, endPoint x: 1163, endPoint y: 321, distance: 36.0
click at [1163, 321] on span "Remaining to 100%" at bounding box center [1136, 328] width 87 height 28
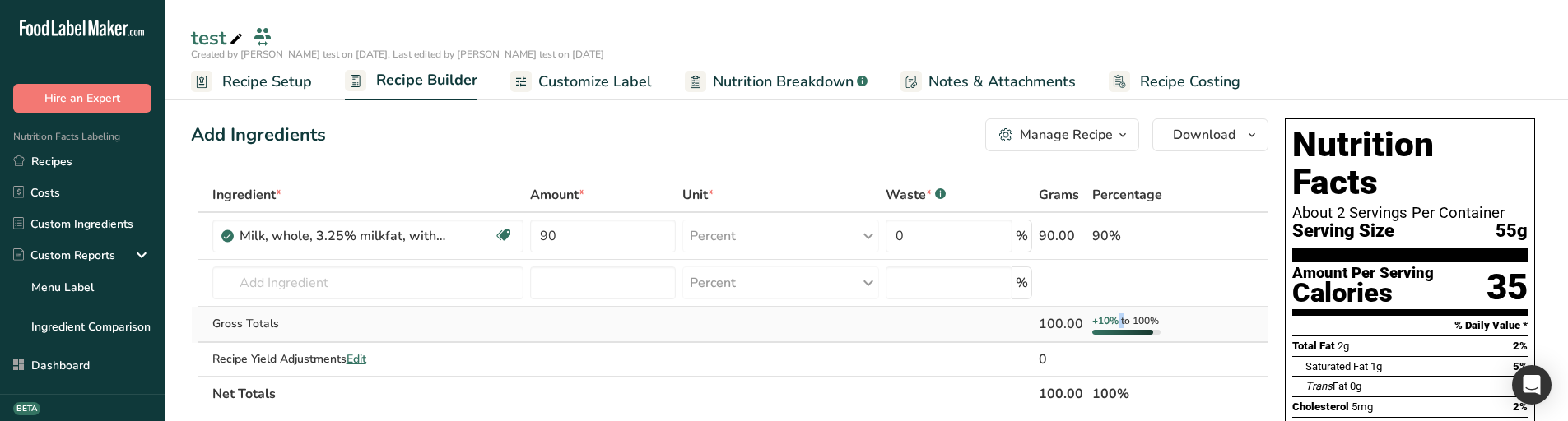
drag, startPoint x: 1117, startPoint y: 320, endPoint x: 1125, endPoint y: 319, distance: 8.1
click at [1125, 319] on div "+10% to 100%" at bounding box center [1125, 320] width 67 height 15
click at [1136, 316] on span "over 100%" at bounding box center [1144, 320] width 48 height 13
